Goal: Information Seeking & Learning: Learn about a topic

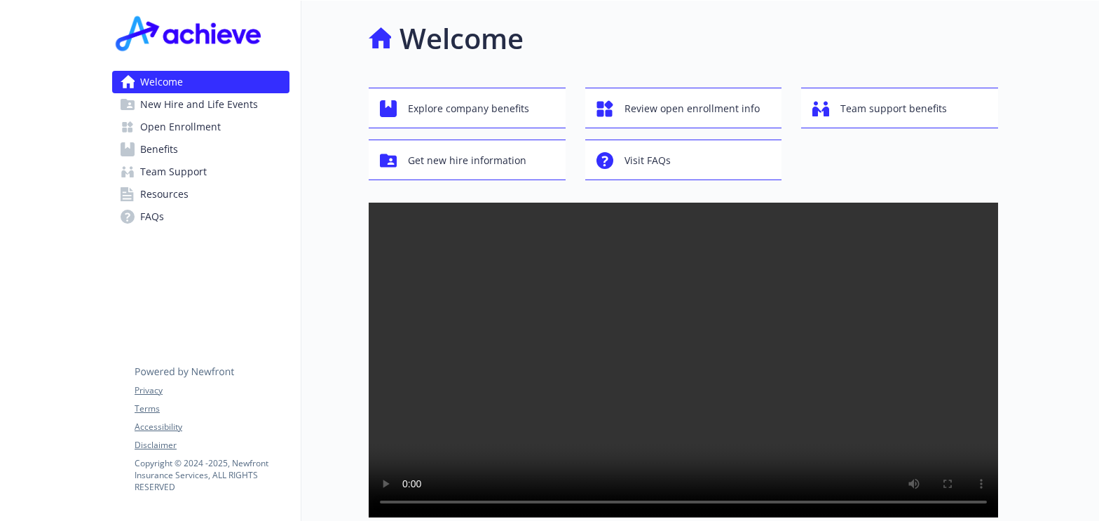
click at [207, 158] on link "Benefits" at bounding box center [200, 149] width 177 height 22
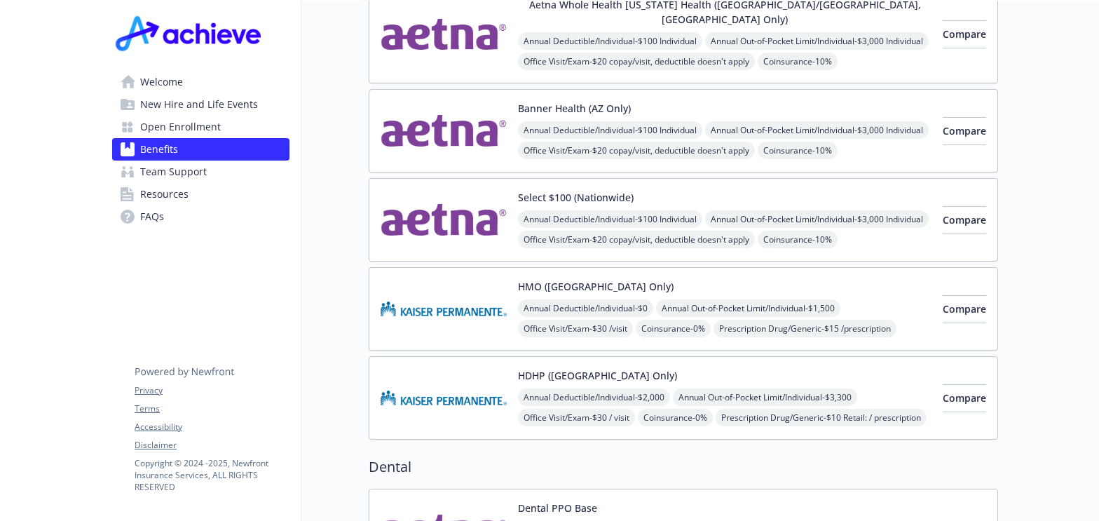
scroll to position [351, 0]
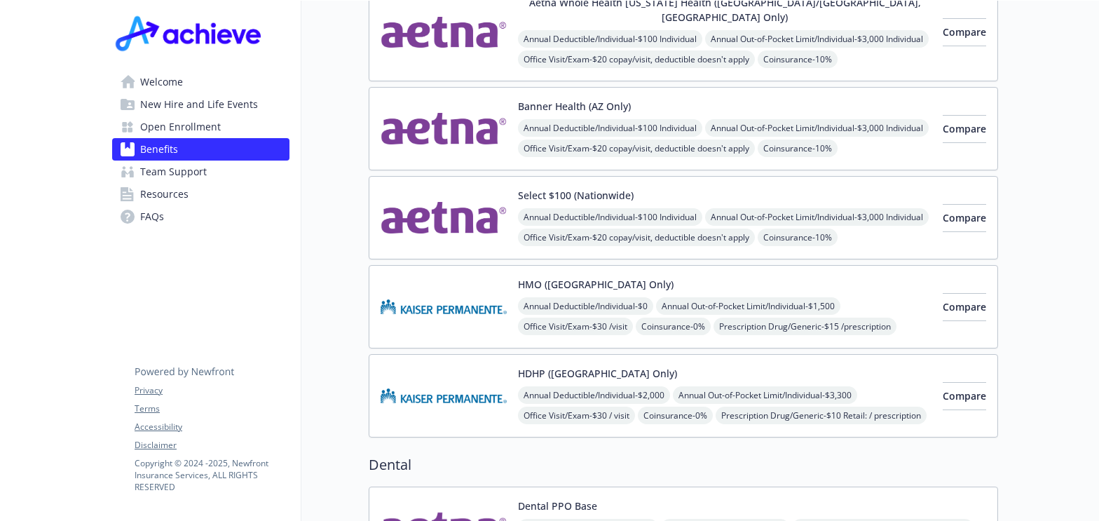
click at [832, 193] on div "Select $100 (Nationwide) Annual Deductible/Individual - $100 Individual Annual …" at bounding box center [725, 218] width 414 height 60
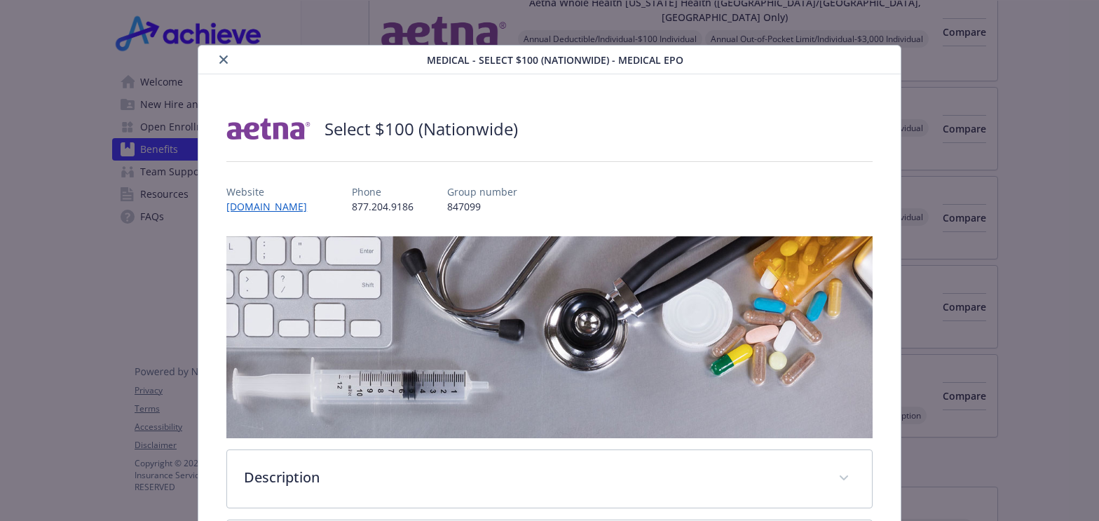
click at [219, 57] on icon "close" at bounding box center [223, 59] width 8 height 8
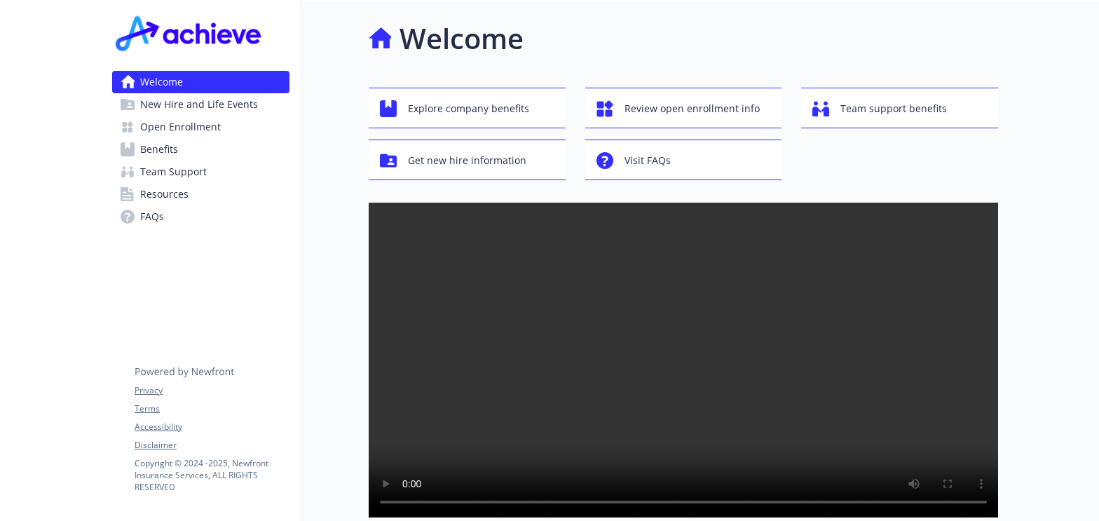
click at [182, 142] on link "Benefits" at bounding box center [200, 149] width 177 height 22
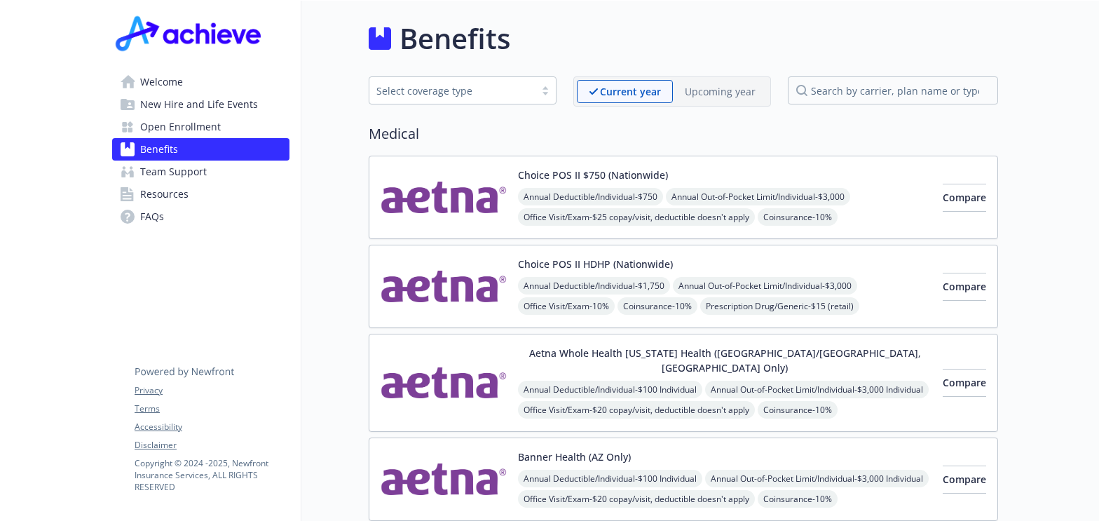
click at [250, 107] on span "New Hire and Life Events" at bounding box center [199, 104] width 118 height 22
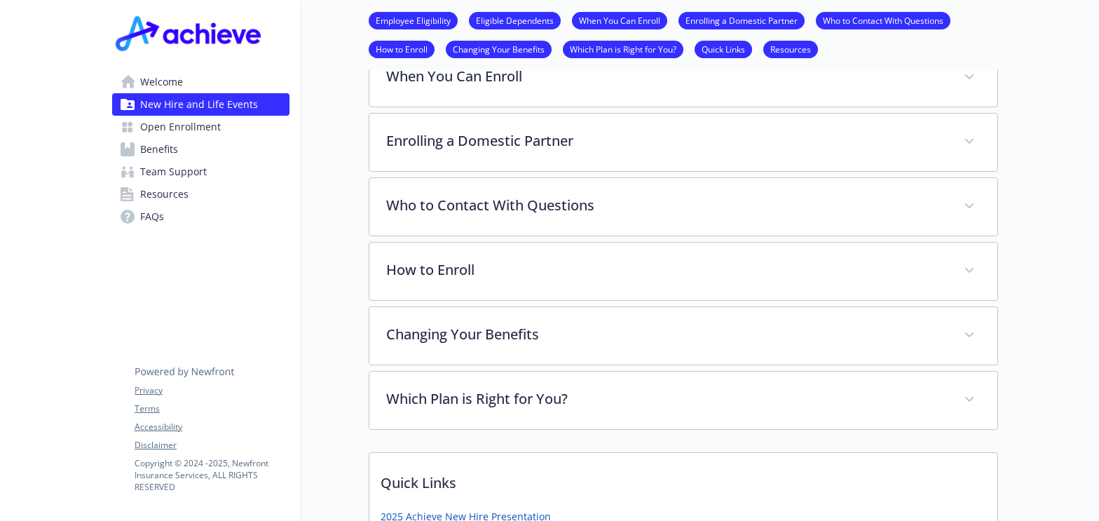
scroll to position [912, 0]
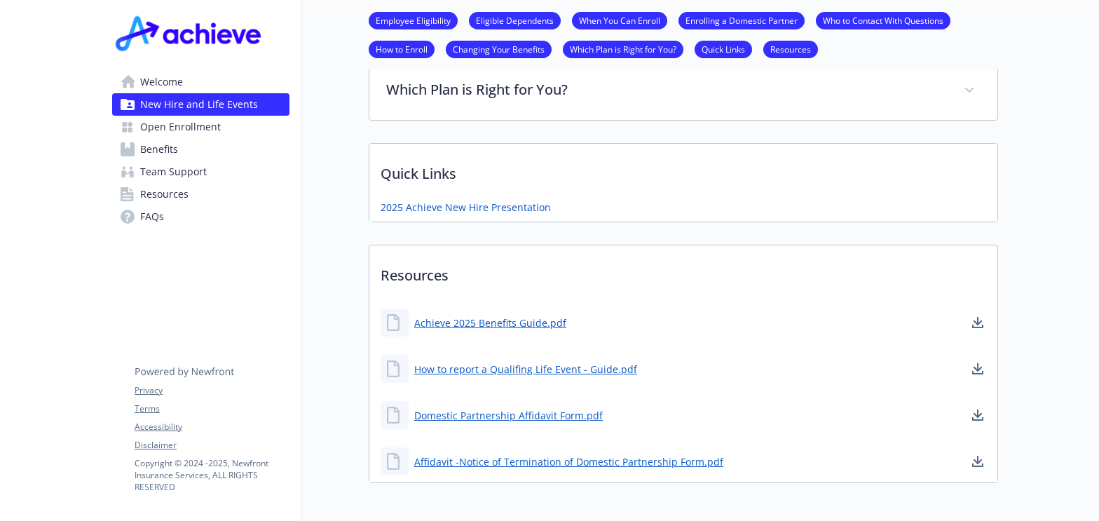
click at [184, 171] on span "Team Support" at bounding box center [173, 172] width 67 height 22
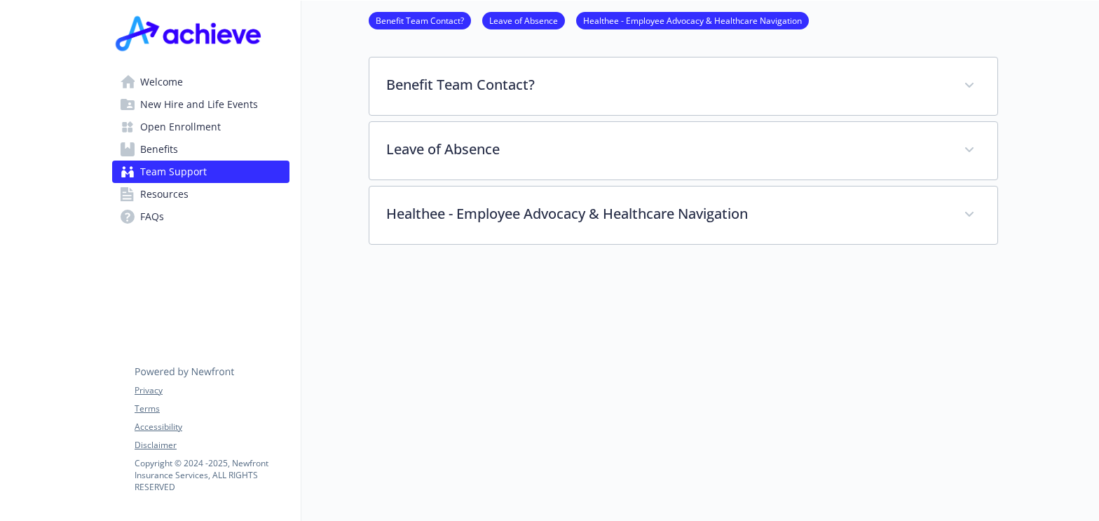
click at [181, 83] on span "Welcome" at bounding box center [161, 82] width 43 height 22
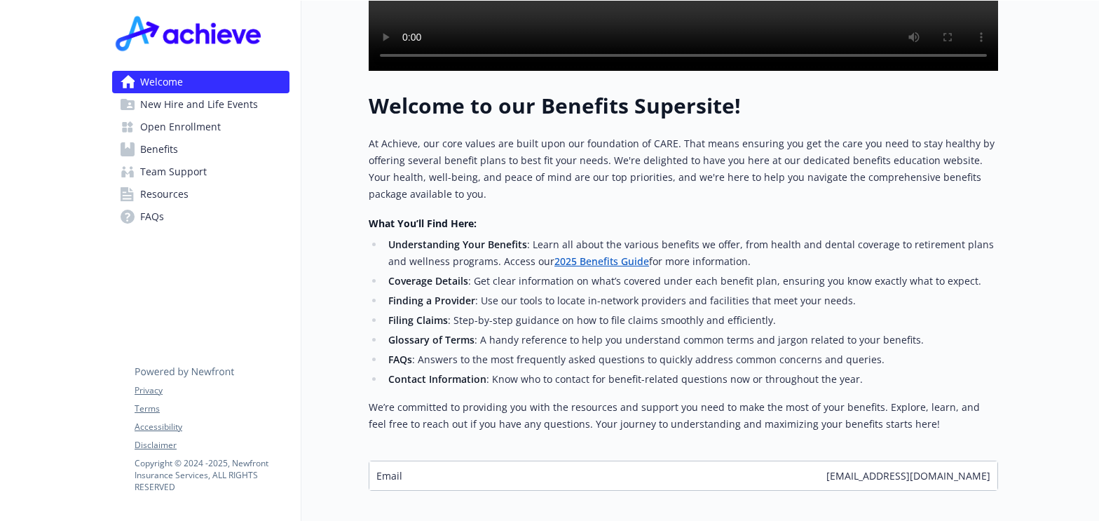
scroll to position [447, 0]
